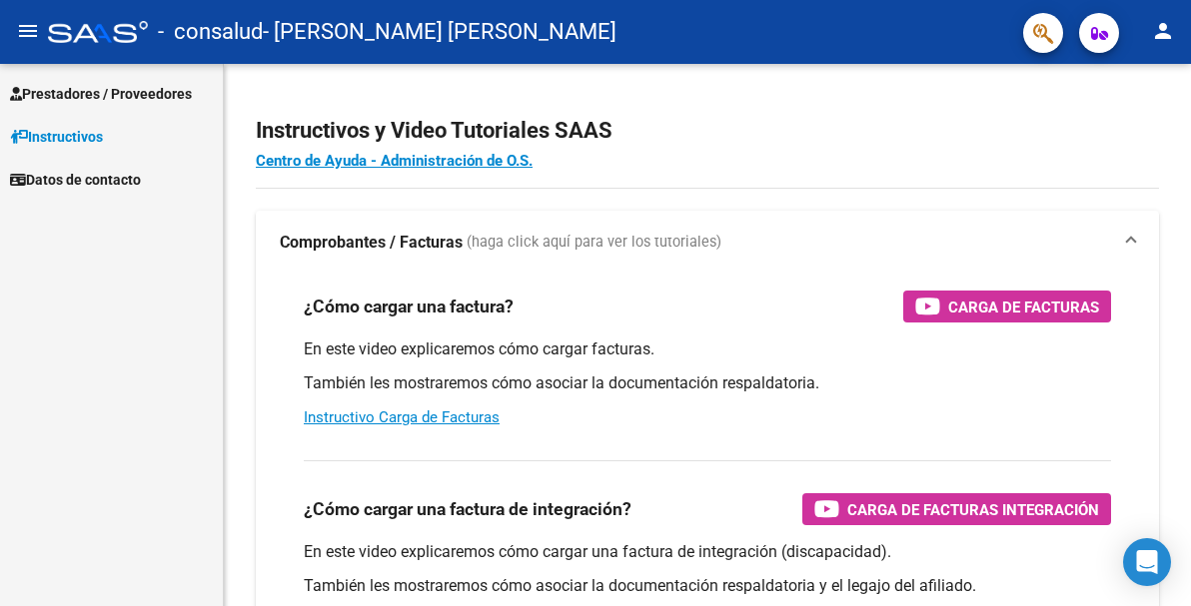
click at [99, 95] on span "Prestadores / Proveedores" at bounding box center [101, 94] width 182 height 22
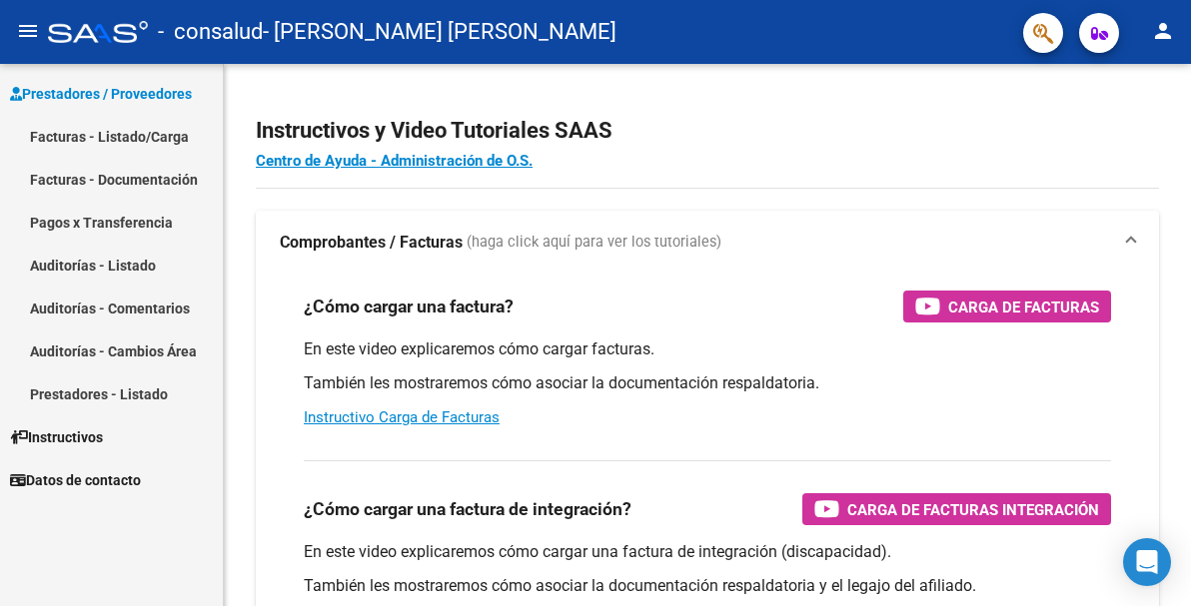
click at [118, 135] on link "Facturas - Listado/Carga" at bounding box center [111, 136] width 223 height 43
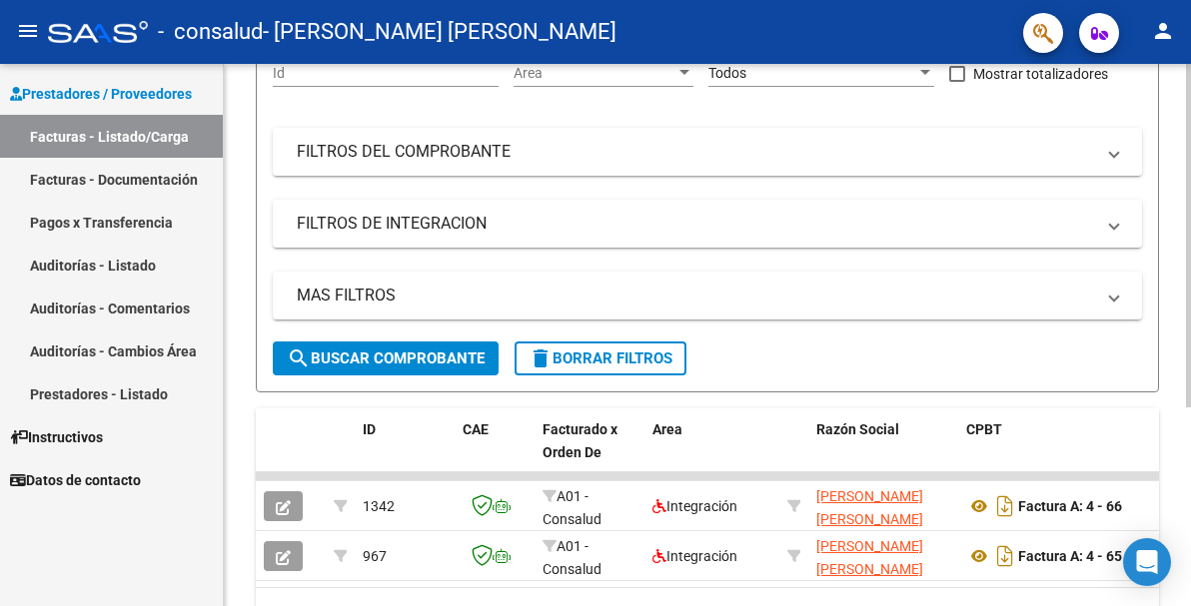
scroll to position [313, 0]
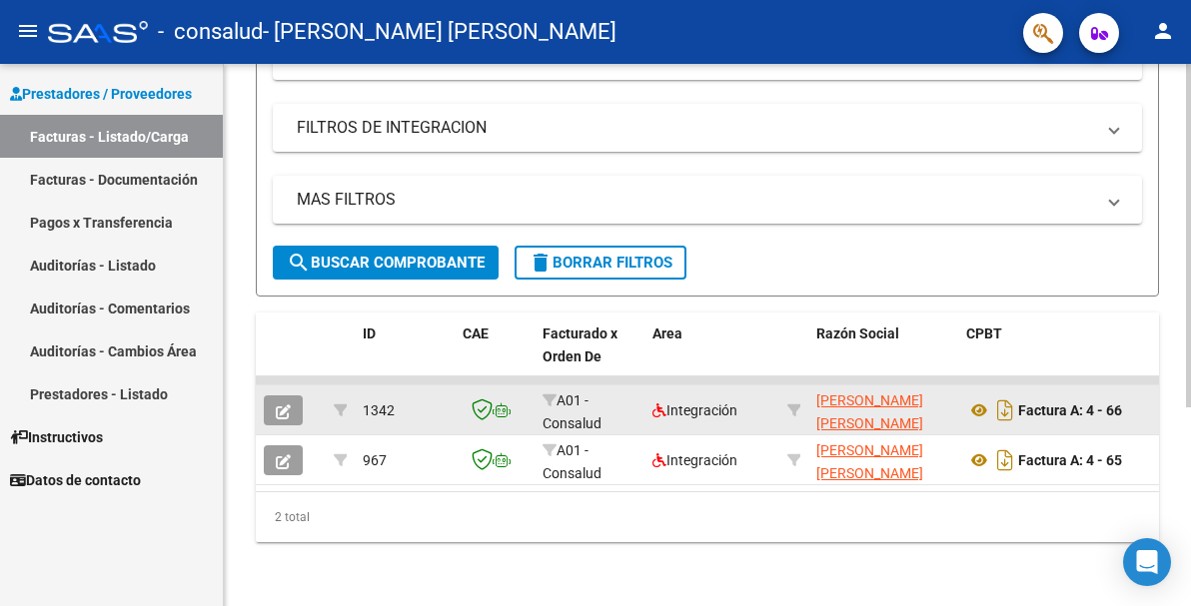
click at [288, 402] on span "button" at bounding box center [283, 411] width 15 height 18
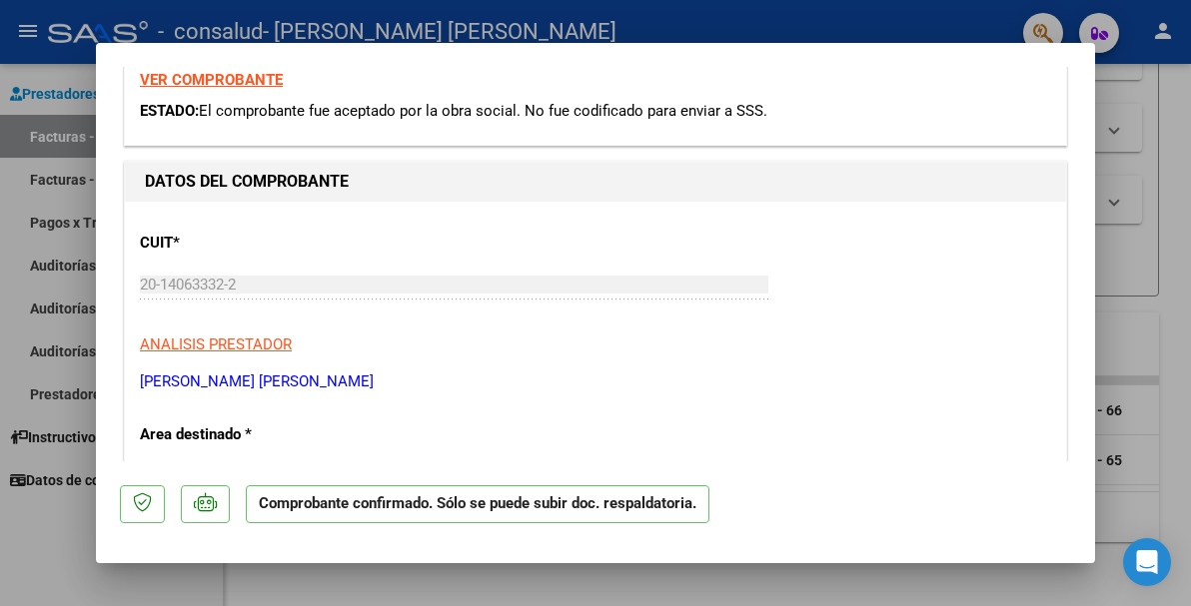
scroll to position [0, 0]
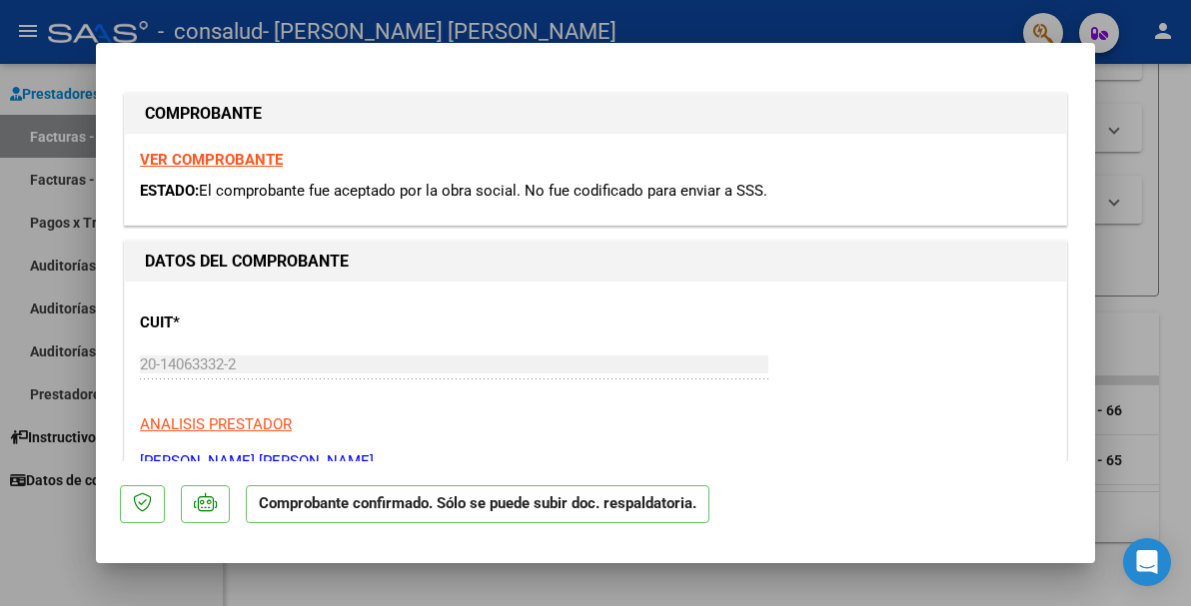
click at [1114, 186] on div at bounding box center [595, 303] width 1191 height 606
type input "$ 0,00"
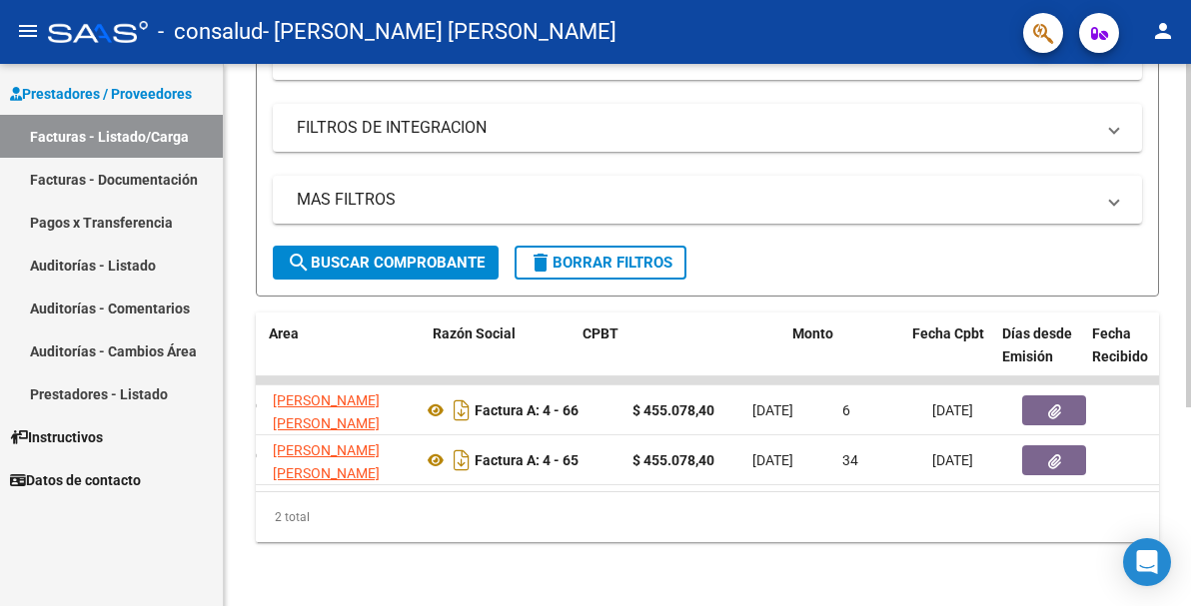
scroll to position [0, 325]
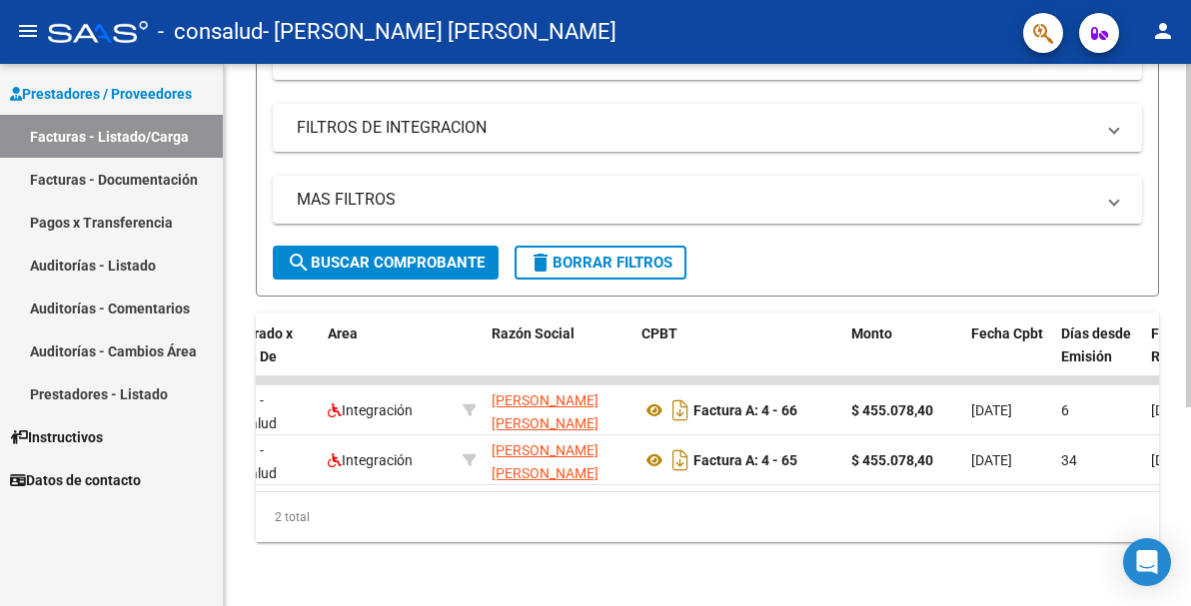
drag, startPoint x: 457, startPoint y: 493, endPoint x: 362, endPoint y: 479, distance: 95.9
click at [362, 479] on div "ID CAE Facturado x Orden De Area Razón Social CPBT Monto Fecha Cpbt Días desde …" at bounding box center [707, 428] width 903 height 230
click at [447, 520] on div "2 total" at bounding box center [707, 518] width 903 height 50
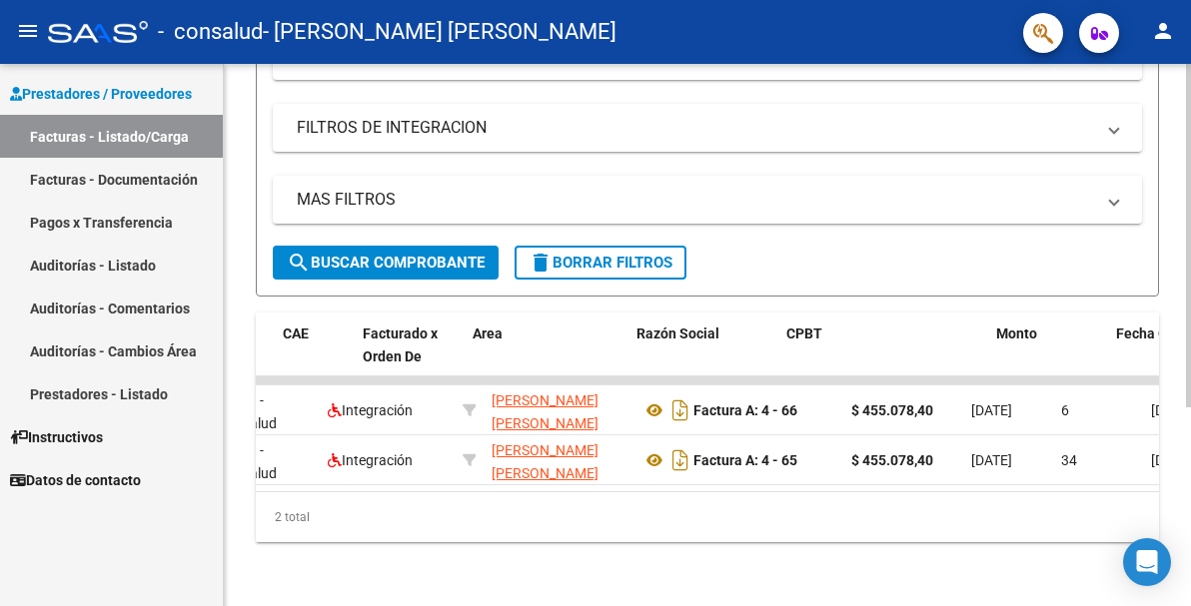
scroll to position [0, 0]
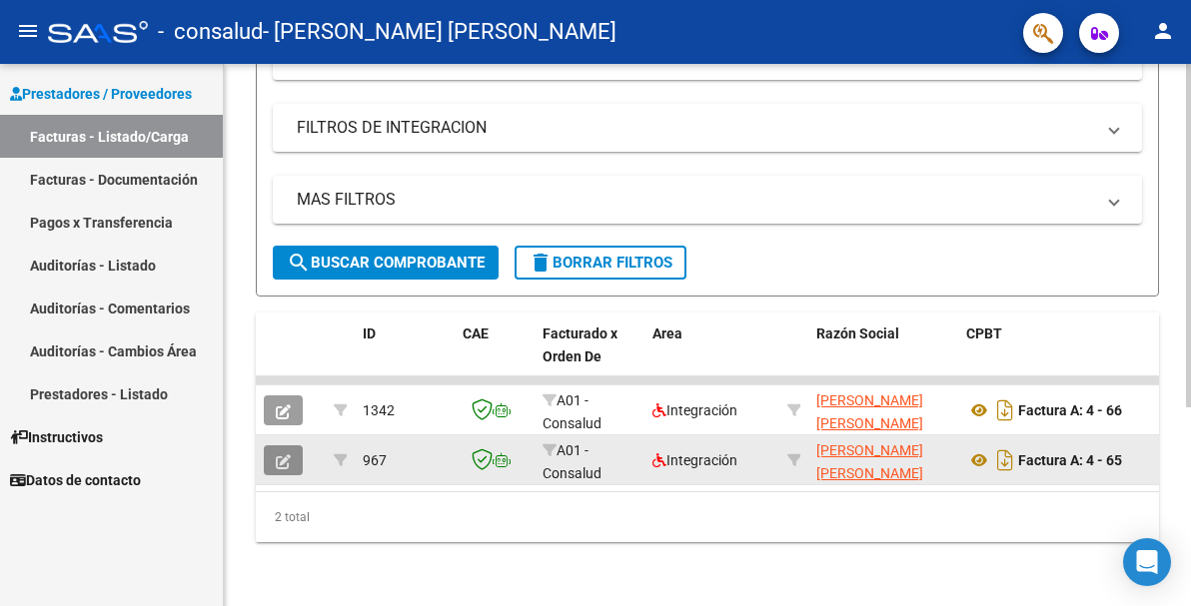
click at [280, 455] on icon "button" at bounding box center [283, 462] width 15 height 15
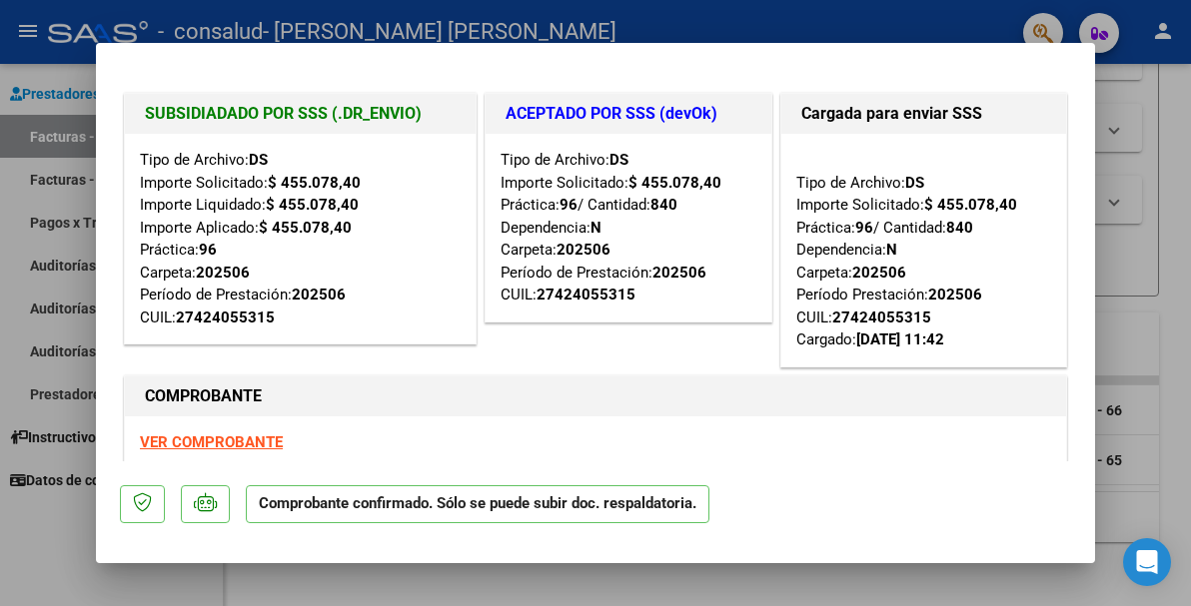
click at [1140, 163] on div at bounding box center [595, 303] width 1191 height 606
type input "$ 0,00"
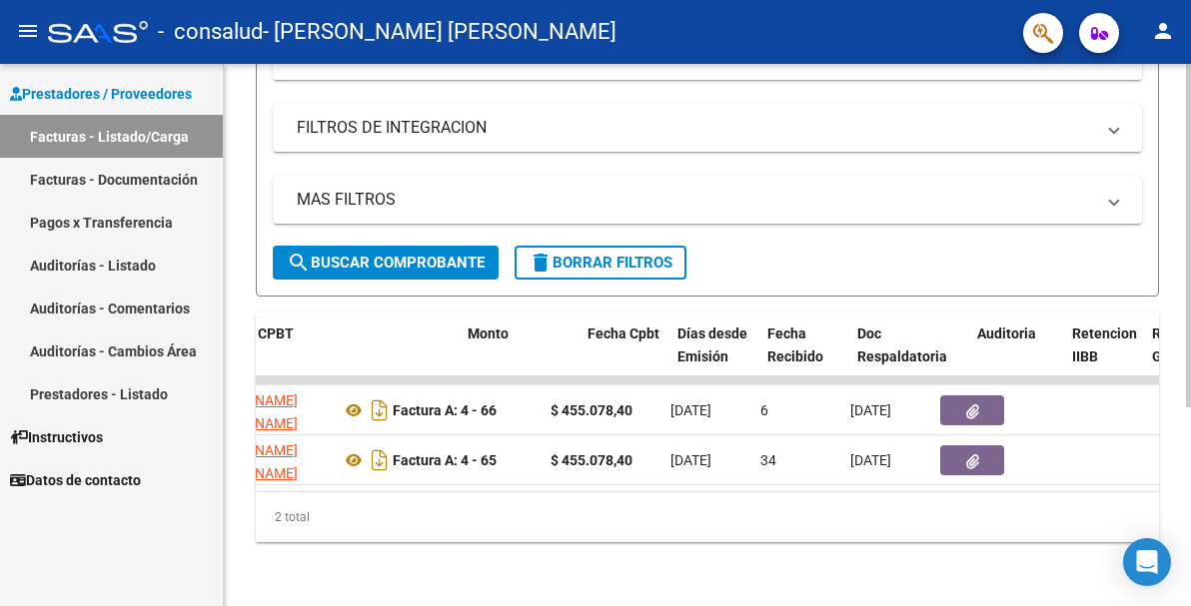
scroll to position [0, 708]
